Goal: Find specific page/section: Find specific page/section

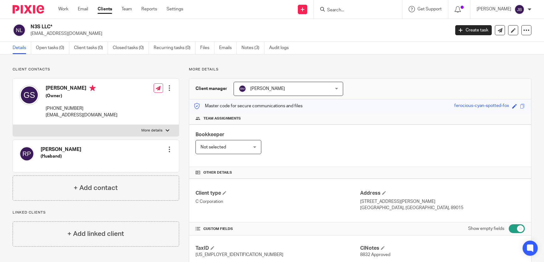
click at [344, 12] on form at bounding box center [359, 9] width 67 height 8
click at [345, 11] on input "Search" at bounding box center [354, 11] width 57 height 6
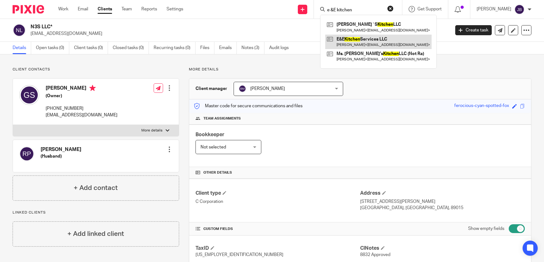
type input "e &E kitchen"
click at [374, 41] on link at bounding box center [378, 42] width 106 height 14
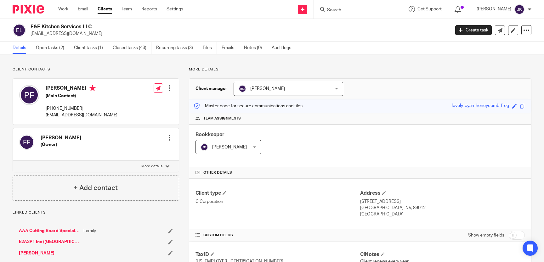
click at [355, 11] on input "Search" at bounding box center [354, 11] width 57 height 6
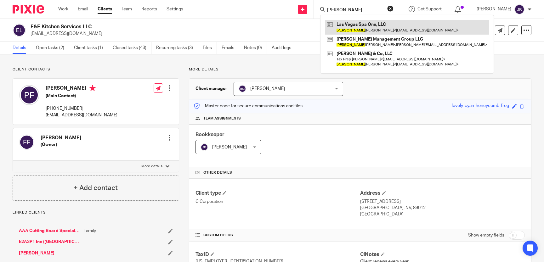
type input "kenrick"
click at [395, 33] on link at bounding box center [407, 27] width 164 height 14
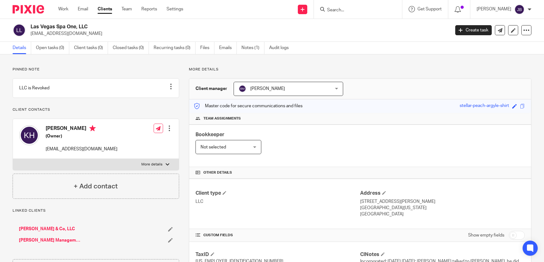
click at [357, 8] on input "Search" at bounding box center [354, 11] width 57 height 6
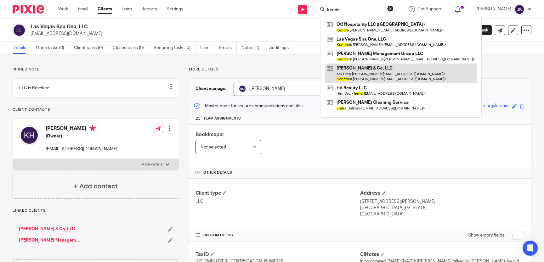
type input "kendr"
click at [417, 74] on link at bounding box center [400, 74] width 151 height 20
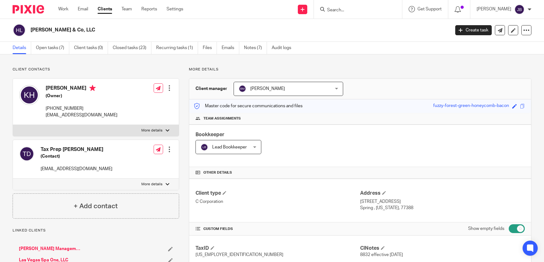
click at [162, 130] on p "More details" at bounding box center [151, 130] width 21 height 5
click at [13, 125] on input "More details" at bounding box center [13, 125] width 0 height 0
checkbox input "true"
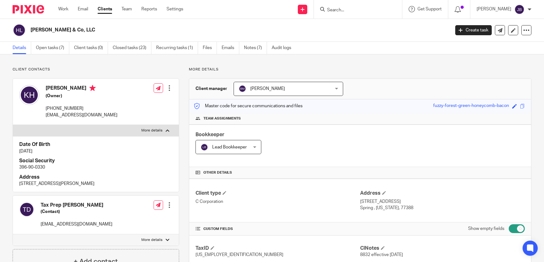
click at [278, 239] on div "TaxID [US_EMPLOYER_IDENTIFICATION_NUMBER] ClNotes 8832 effective [DATE]" at bounding box center [360, 252] width 342 height 32
